Goal: Task Accomplishment & Management: Use online tool/utility

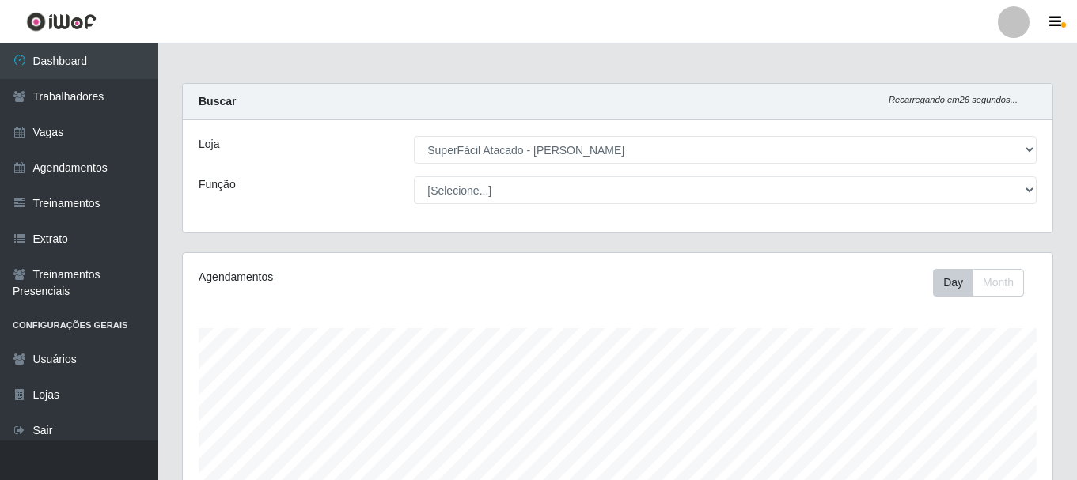
select select "399"
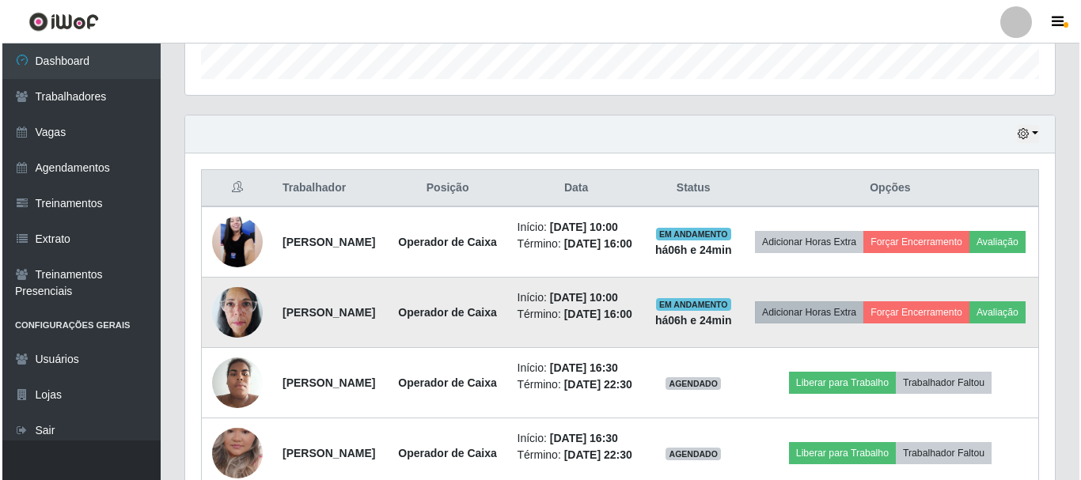
scroll to position [328, 870]
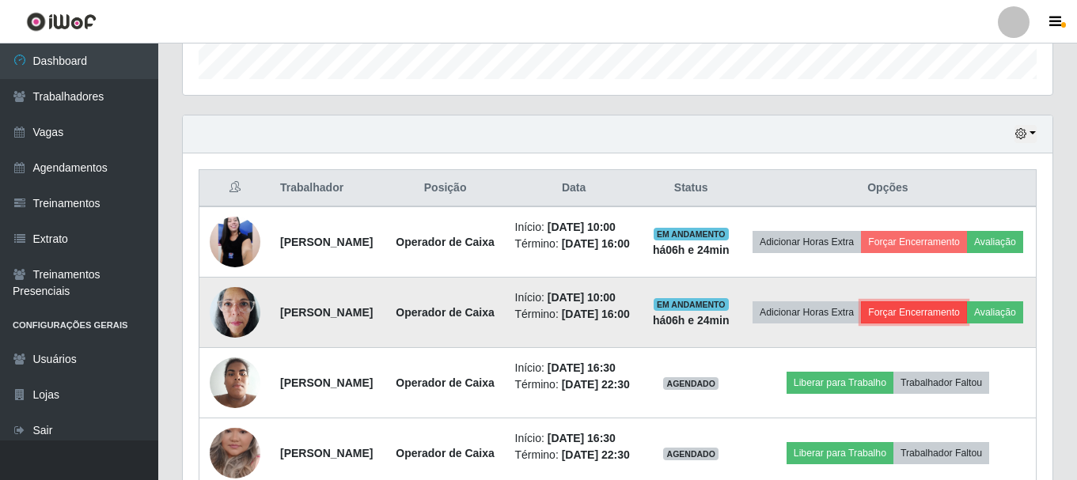
click at [967, 324] on button "Forçar Encerramento" at bounding box center [914, 313] width 106 height 22
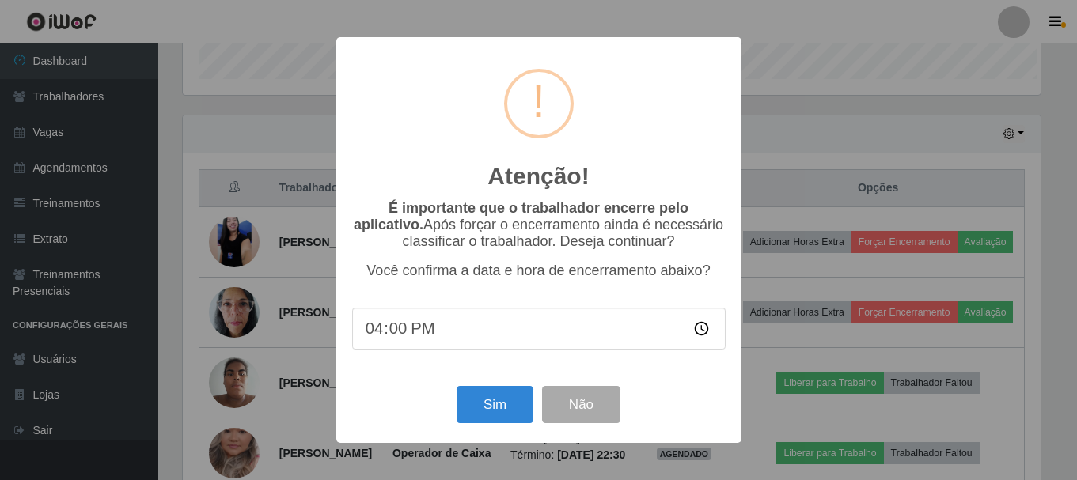
scroll to position [328, 862]
click at [487, 410] on button "Sim" at bounding box center [496, 404] width 77 height 37
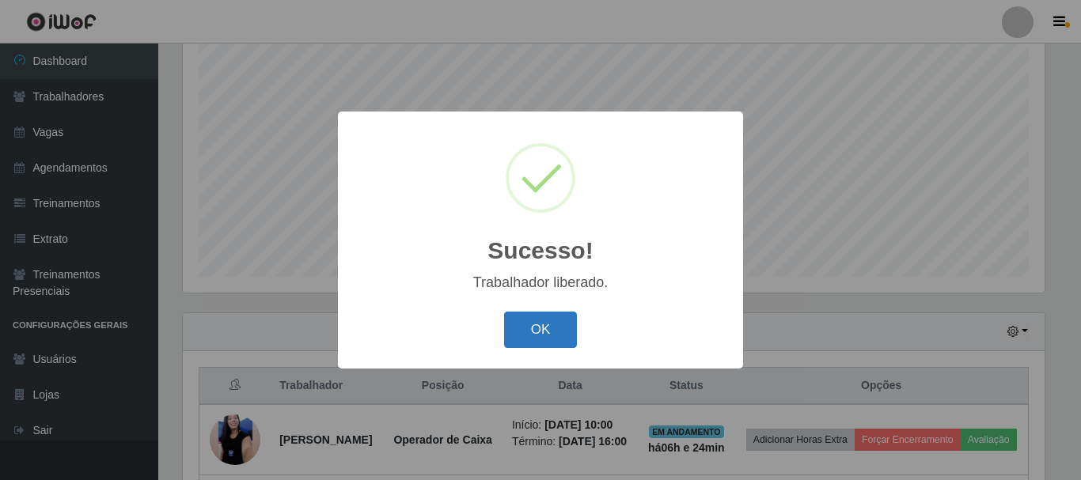
click at [557, 322] on button "OK" at bounding box center [541, 330] width 74 height 37
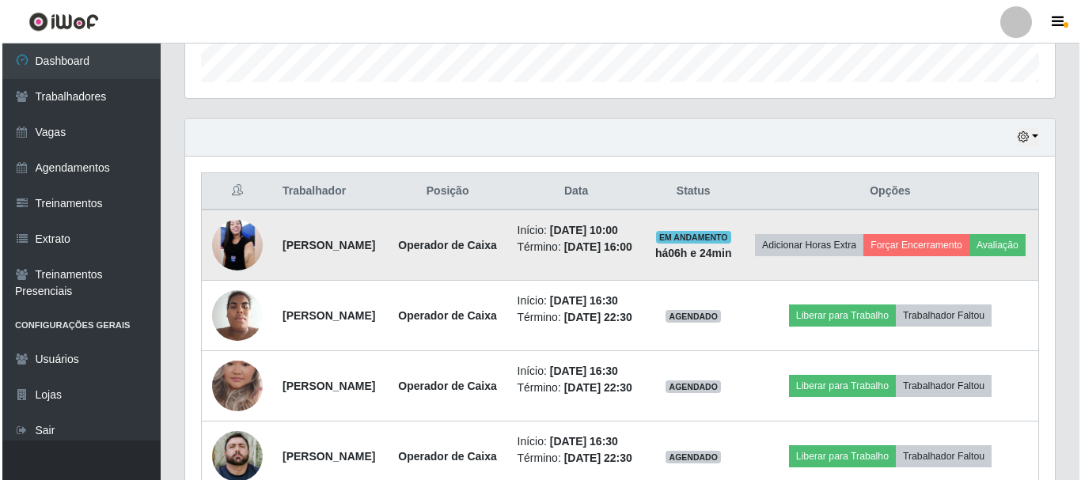
scroll to position [526, 0]
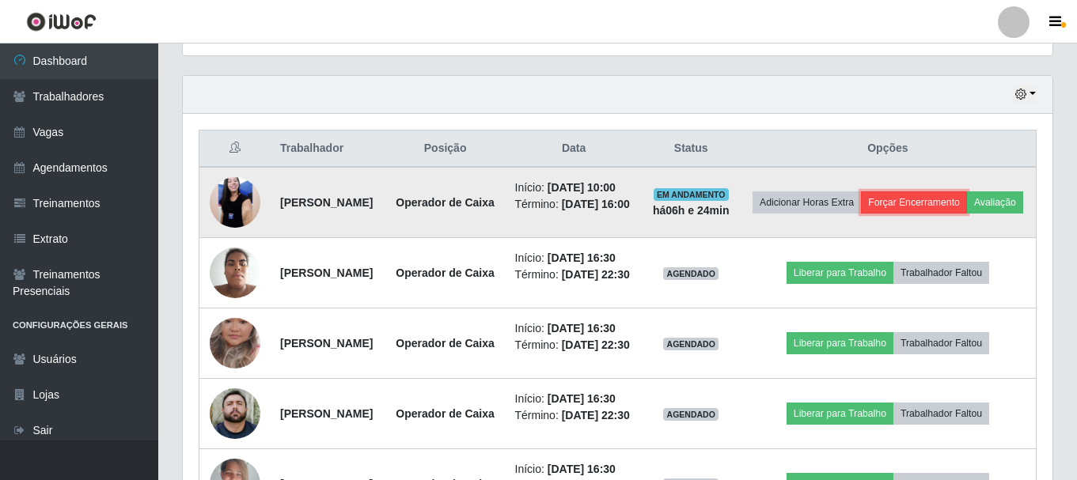
click at [930, 199] on button "Forçar Encerramento" at bounding box center [914, 203] width 106 height 22
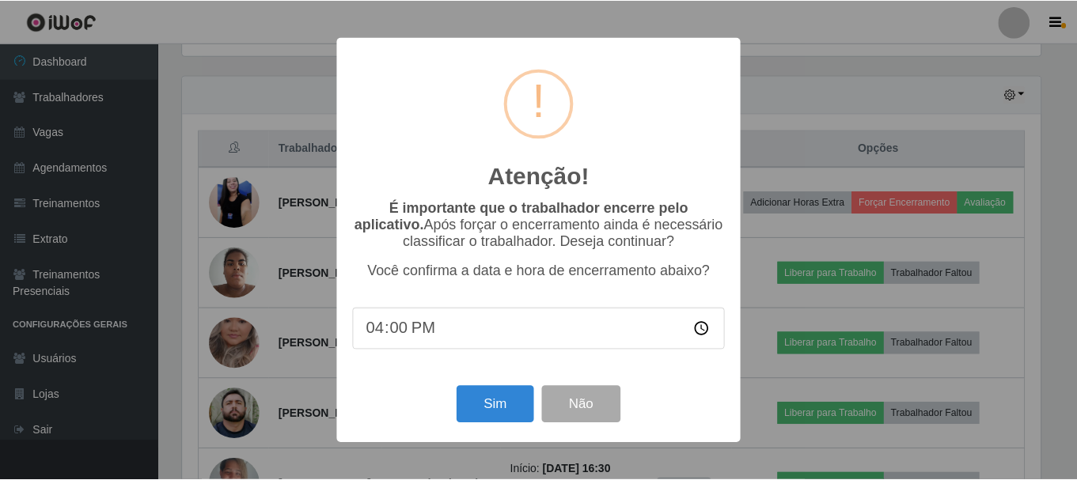
scroll to position [328, 862]
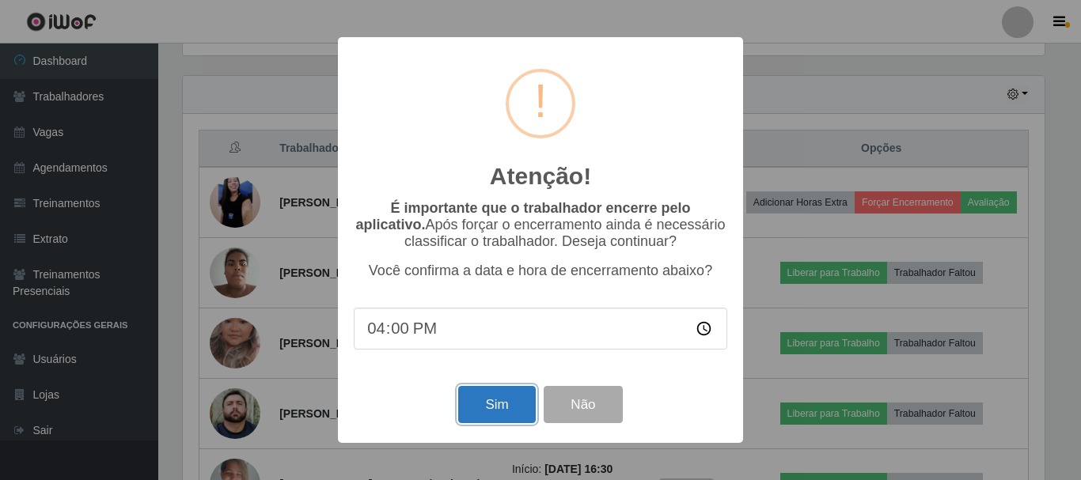
click at [473, 411] on button "Sim" at bounding box center [496, 404] width 77 height 37
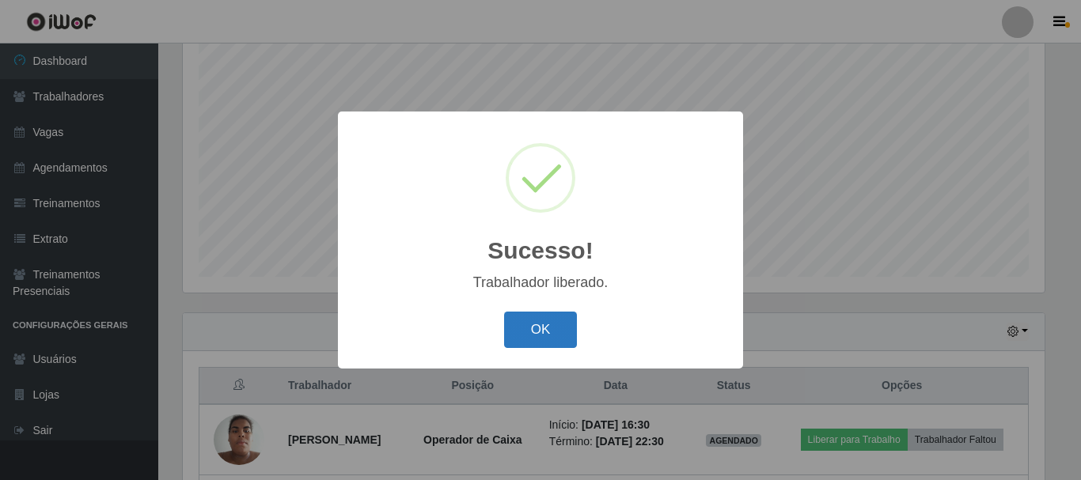
click at [556, 330] on button "OK" at bounding box center [541, 330] width 74 height 37
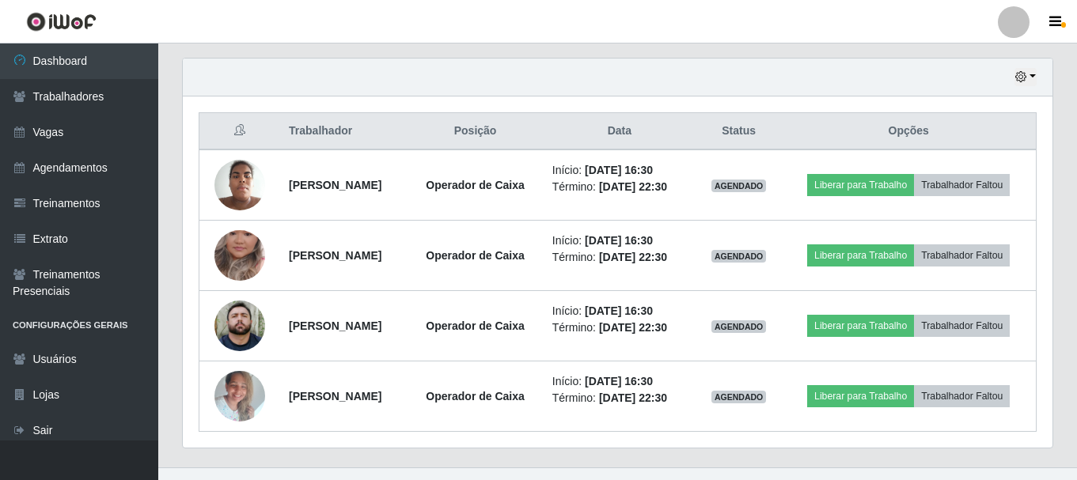
scroll to position [571, 0]
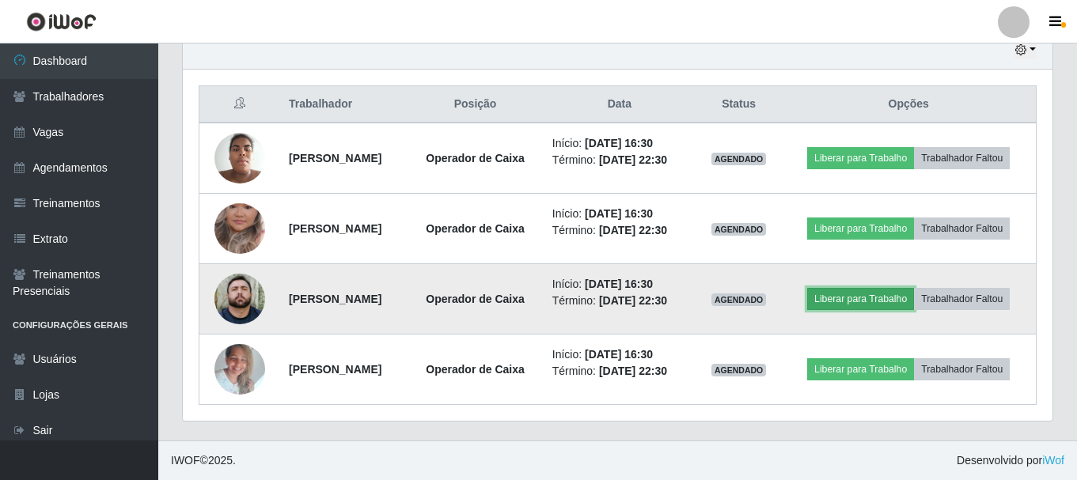
click at [894, 299] on button "Liberar para Trabalho" at bounding box center [860, 299] width 107 height 22
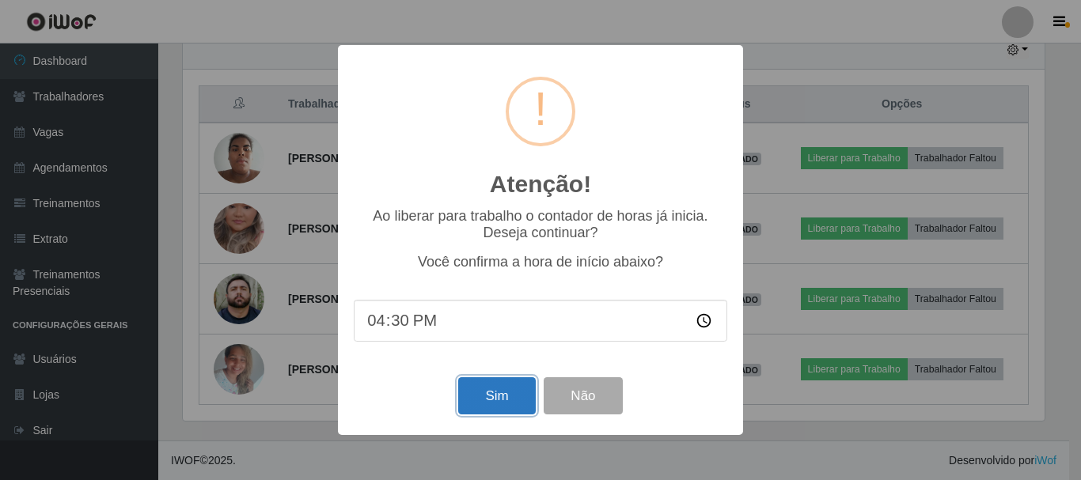
click at [476, 400] on button "Sim" at bounding box center [496, 396] width 77 height 37
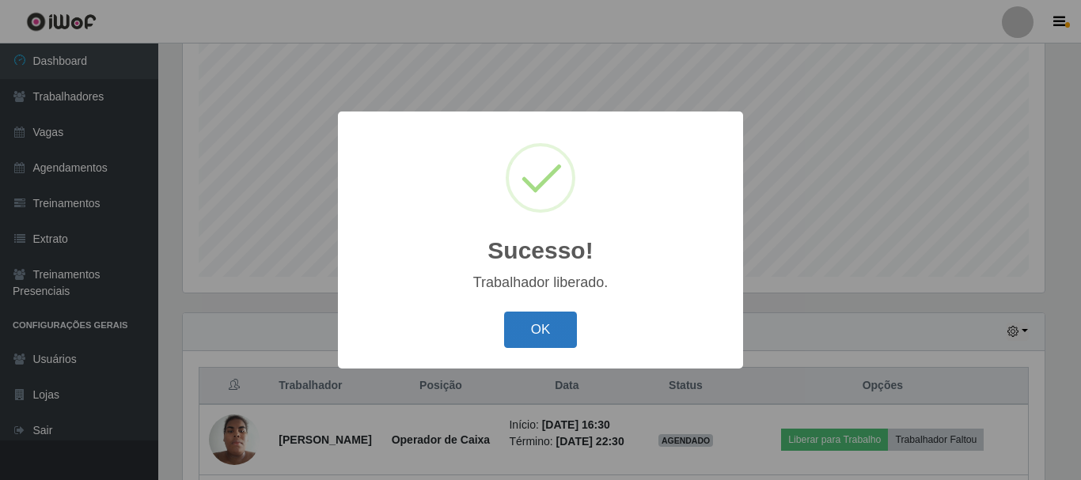
click at [560, 326] on button "OK" at bounding box center [541, 330] width 74 height 37
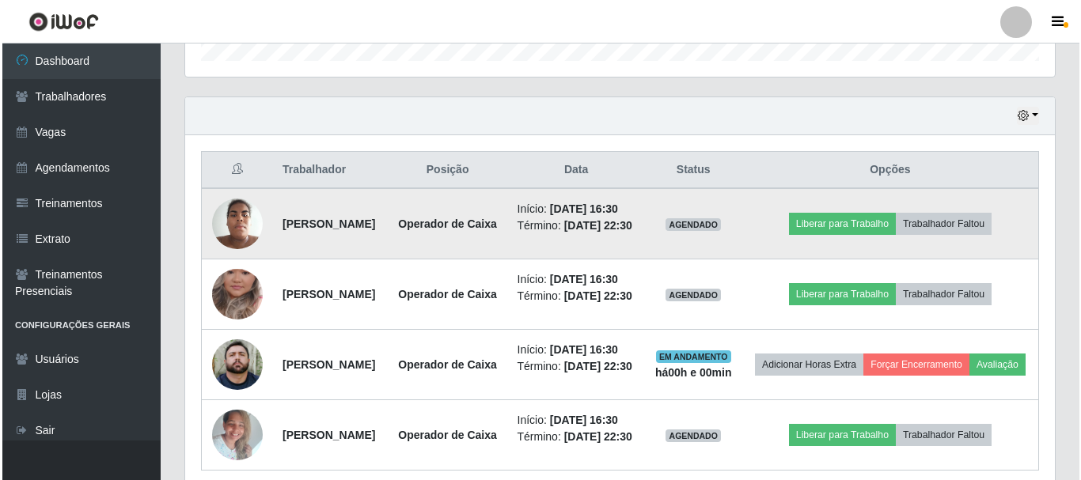
scroll to position [526, 0]
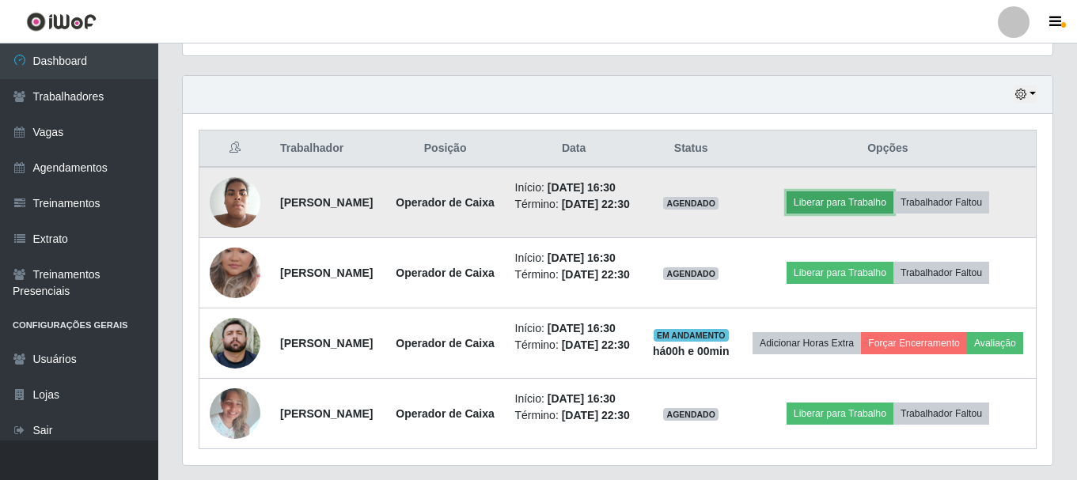
click at [894, 214] on button "Liberar para Trabalho" at bounding box center [840, 203] width 107 height 22
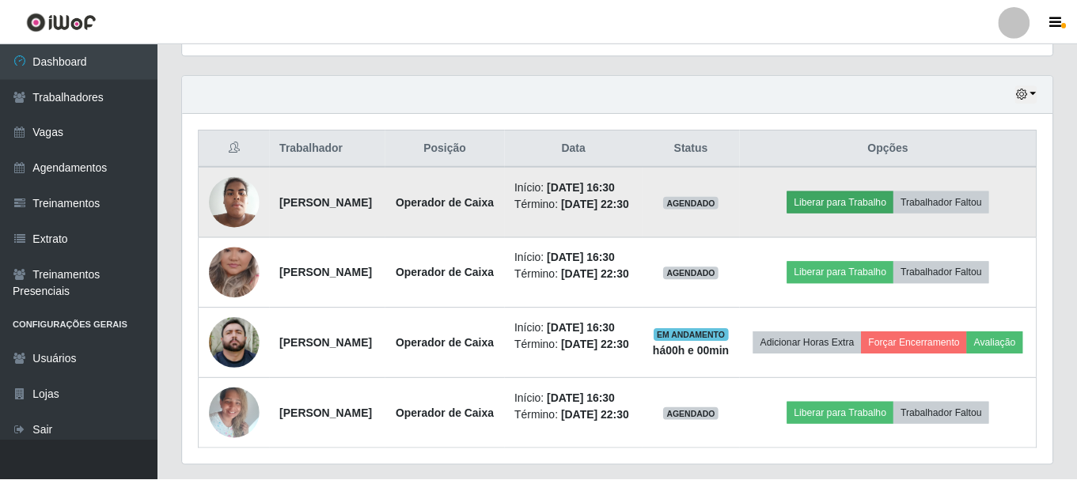
scroll to position [328, 862]
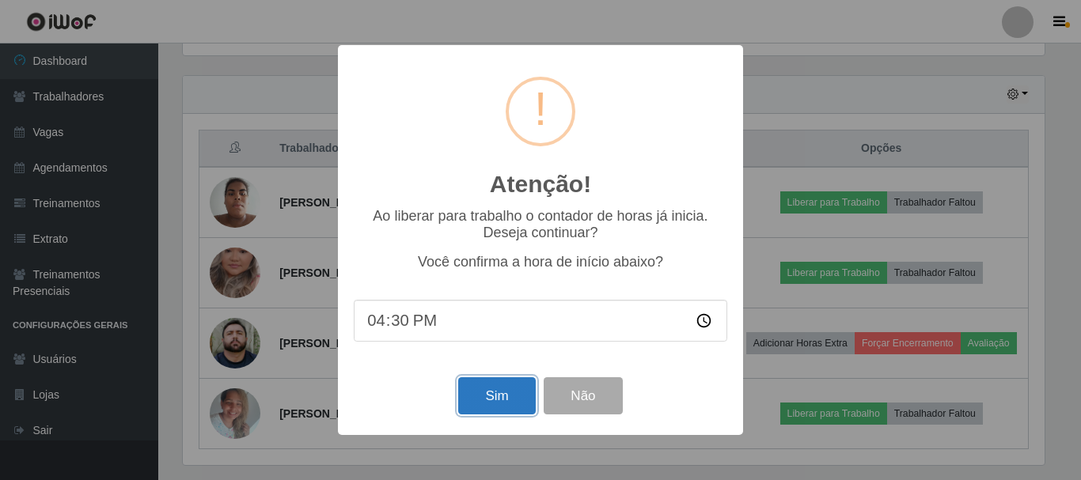
click at [514, 391] on button "Sim" at bounding box center [496, 396] width 77 height 37
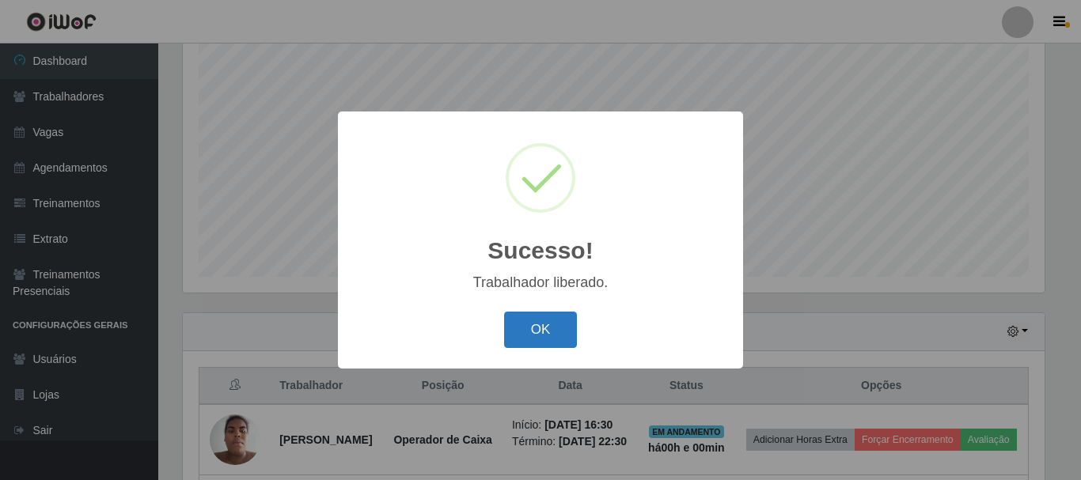
click at [545, 333] on button "OK" at bounding box center [541, 330] width 74 height 37
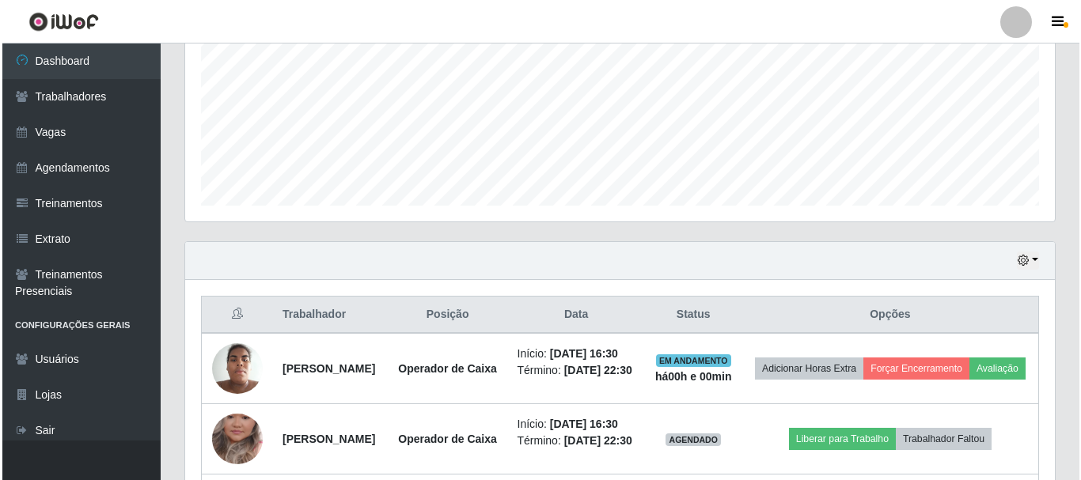
scroll to position [605, 0]
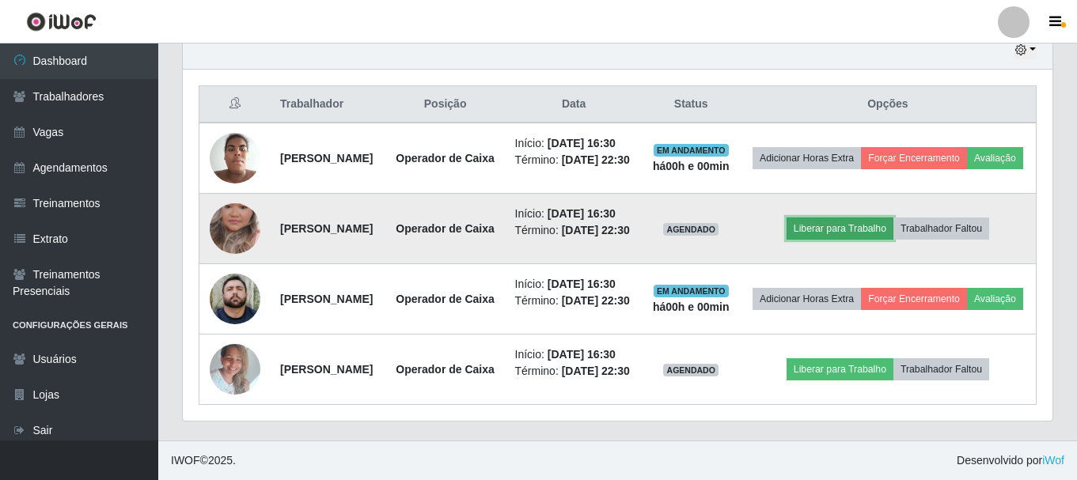
click at [856, 240] on button "Liberar para Trabalho" at bounding box center [840, 229] width 107 height 22
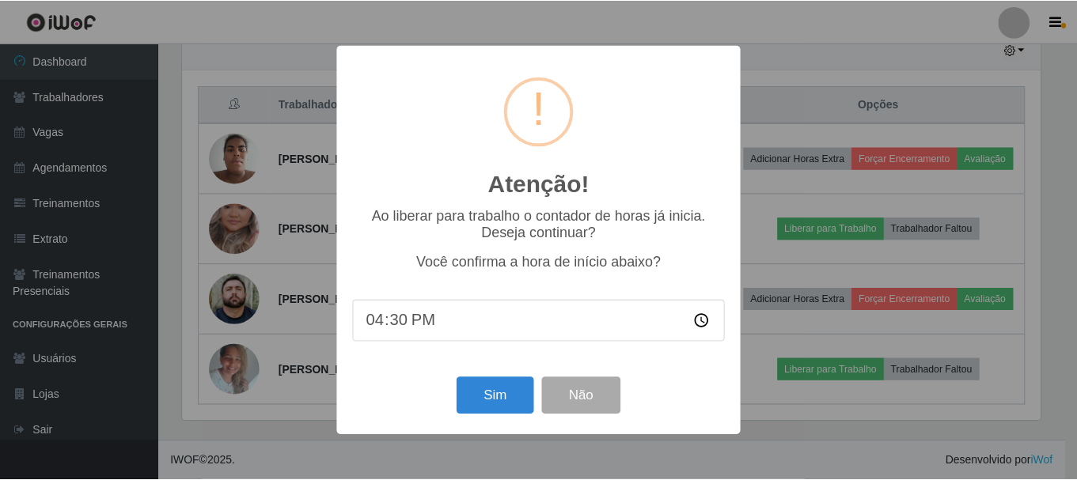
scroll to position [328, 862]
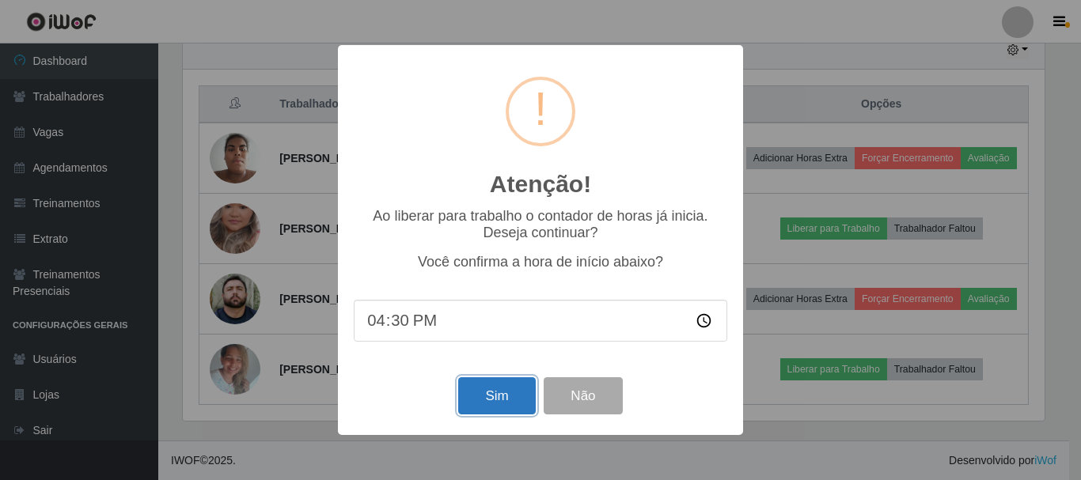
click at [517, 413] on button "Sim" at bounding box center [496, 396] width 77 height 37
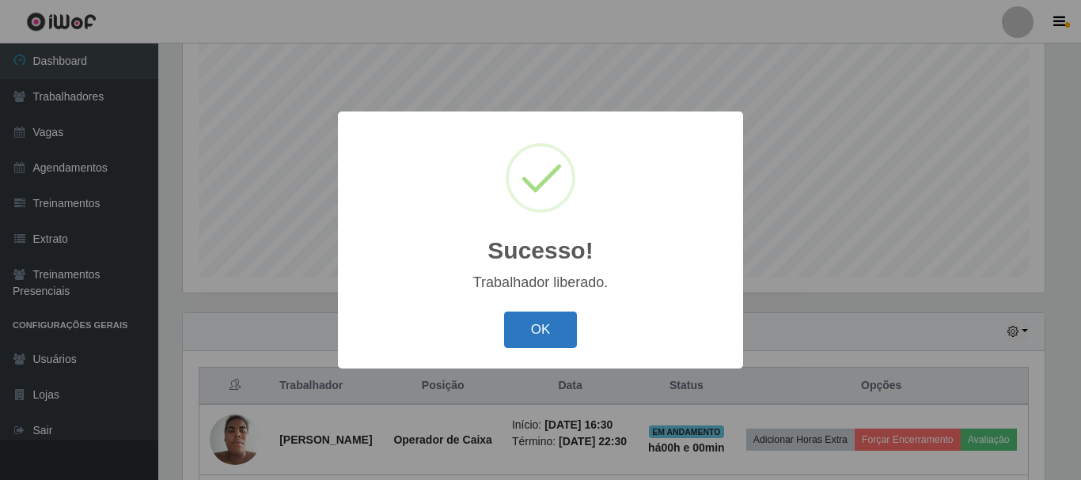
click at [531, 322] on button "OK" at bounding box center [541, 330] width 74 height 37
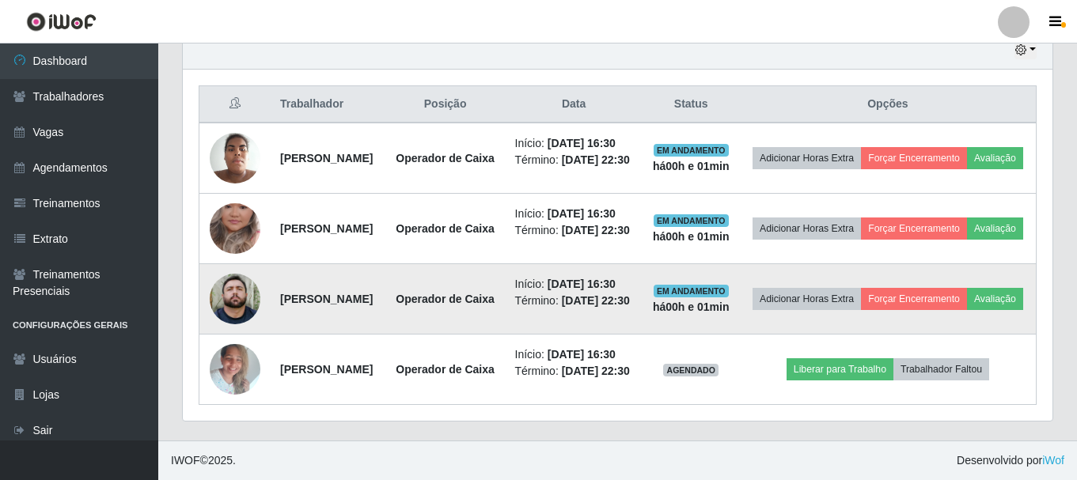
scroll to position [685, 0]
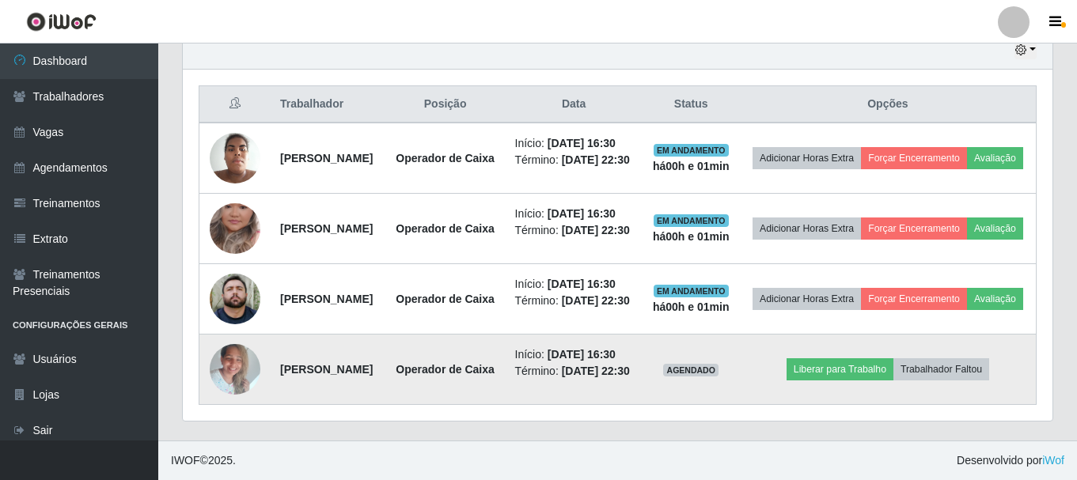
click at [233, 358] on img at bounding box center [235, 369] width 51 height 67
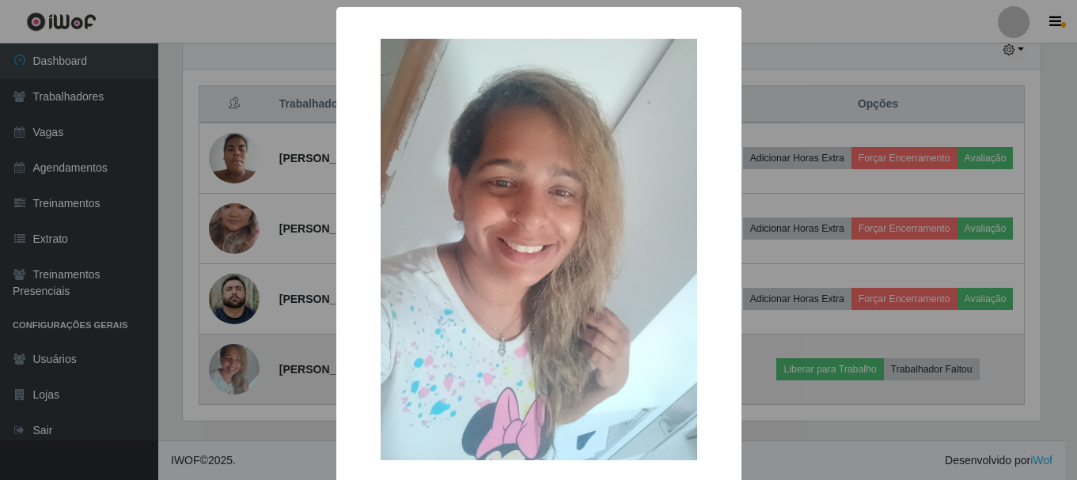
scroll to position [328, 862]
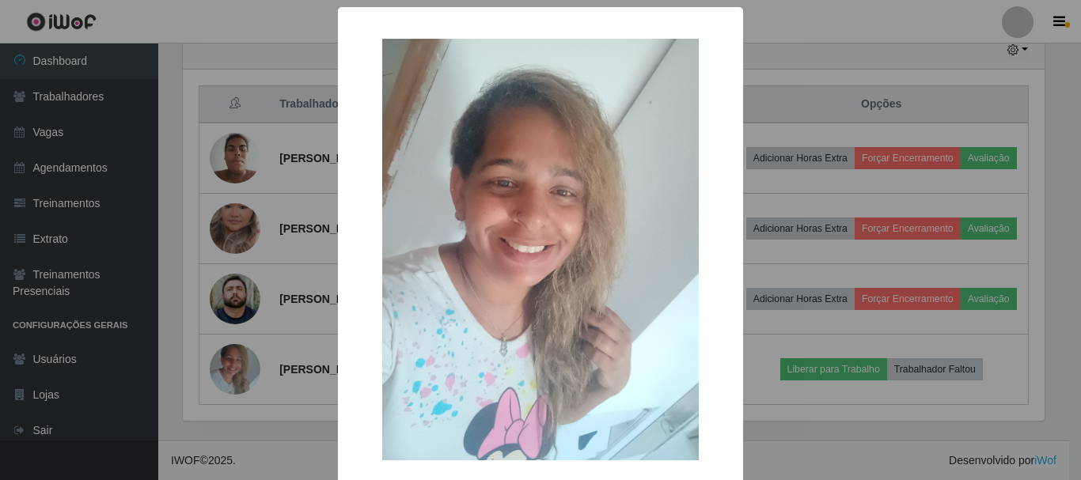
click at [821, 469] on div "× OK Cancel" at bounding box center [540, 240] width 1081 height 480
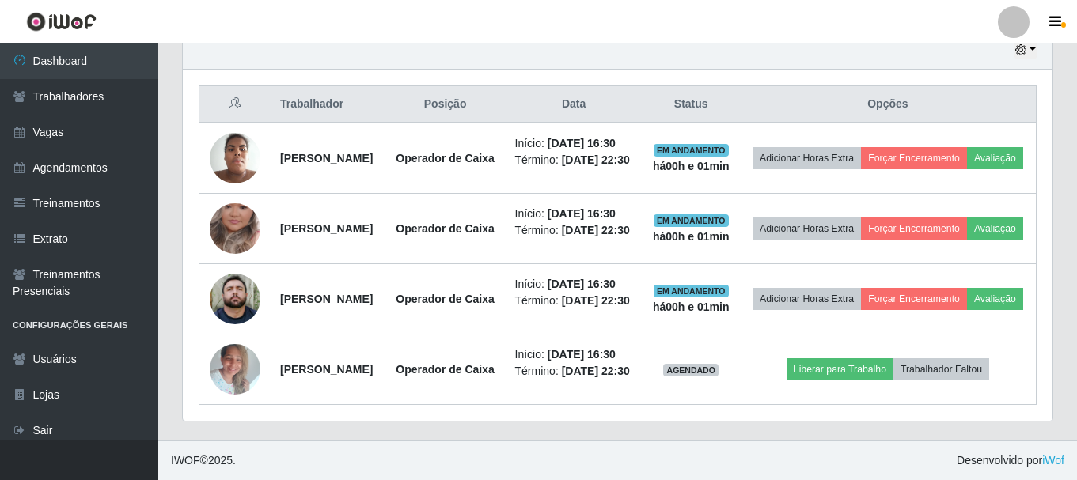
scroll to position [328, 870]
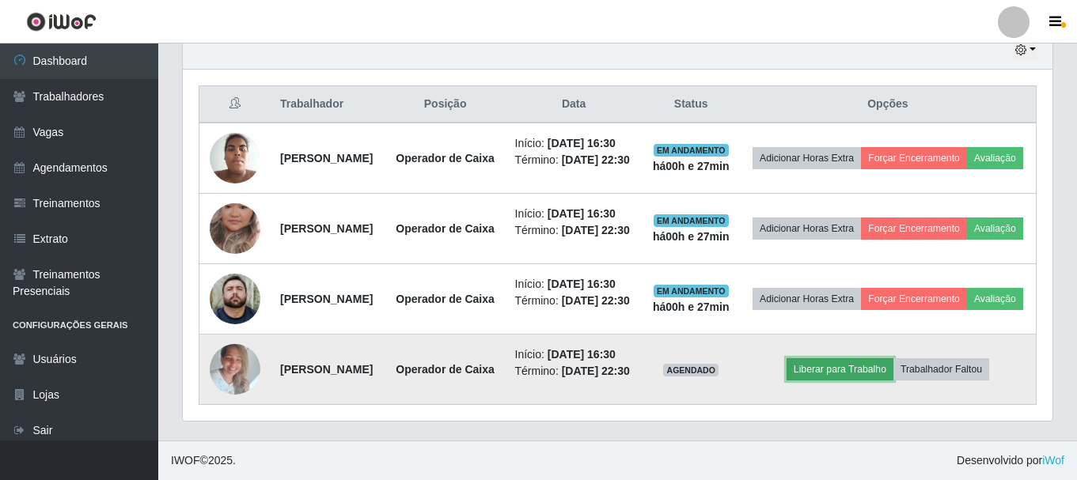
click at [836, 359] on button "Liberar para Trabalho" at bounding box center [840, 370] width 107 height 22
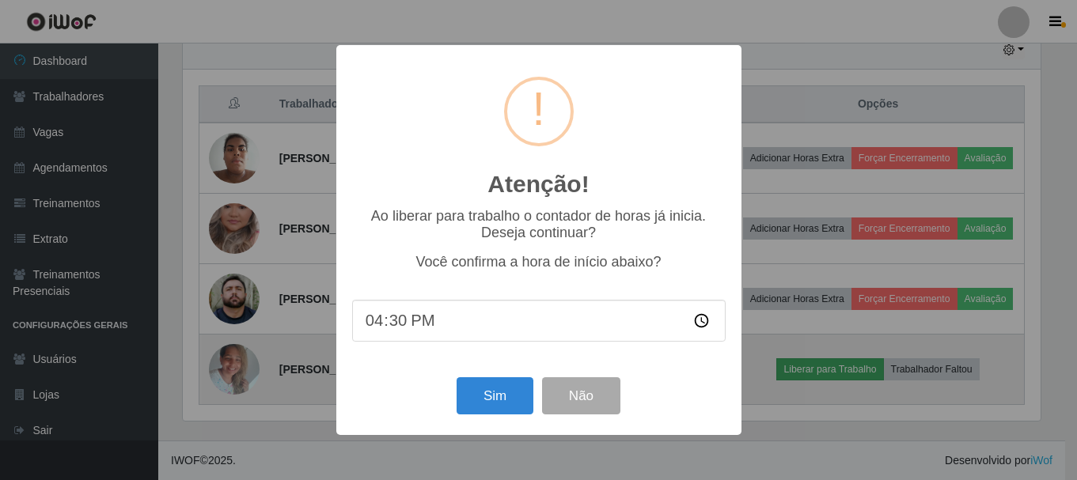
scroll to position [328, 862]
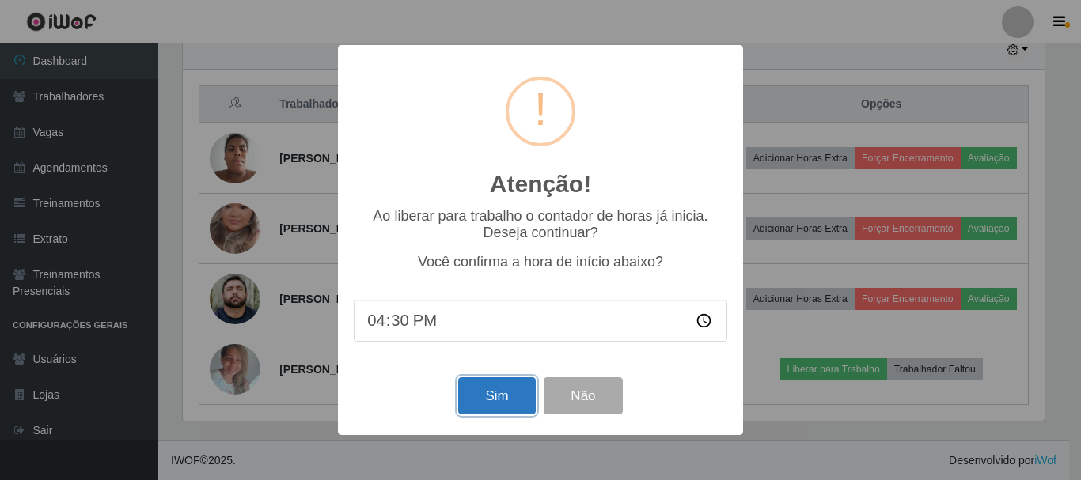
click at [508, 399] on button "Sim" at bounding box center [496, 396] width 77 height 37
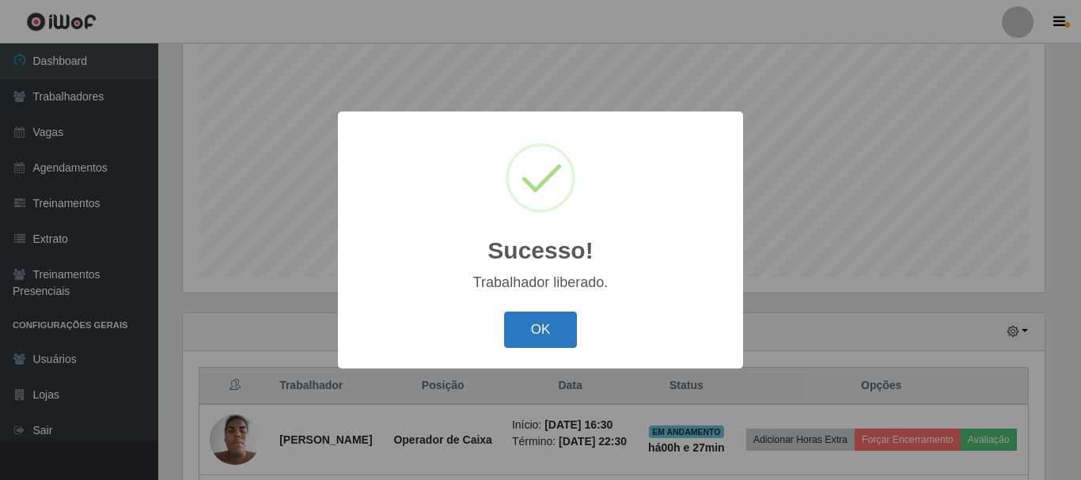
click at [542, 336] on button "OK" at bounding box center [541, 330] width 74 height 37
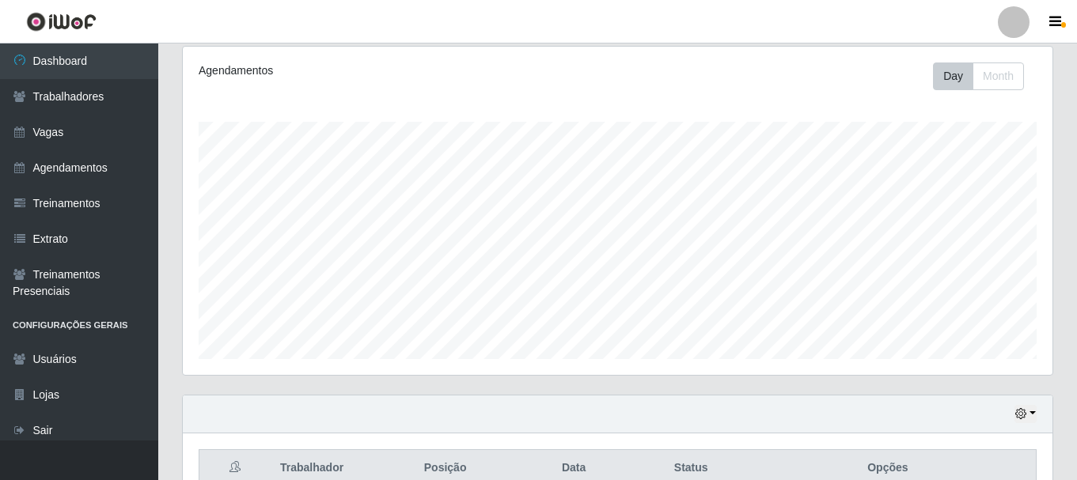
scroll to position [368, 0]
